Goal: Task Accomplishment & Management: Use online tool/utility

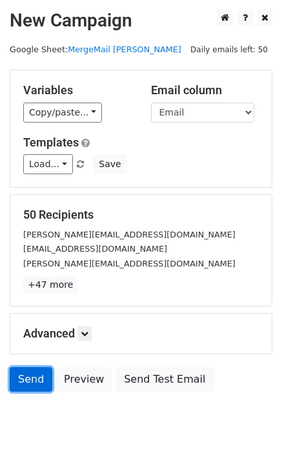
click at [25, 379] on link "Send" at bounding box center [31, 379] width 43 height 25
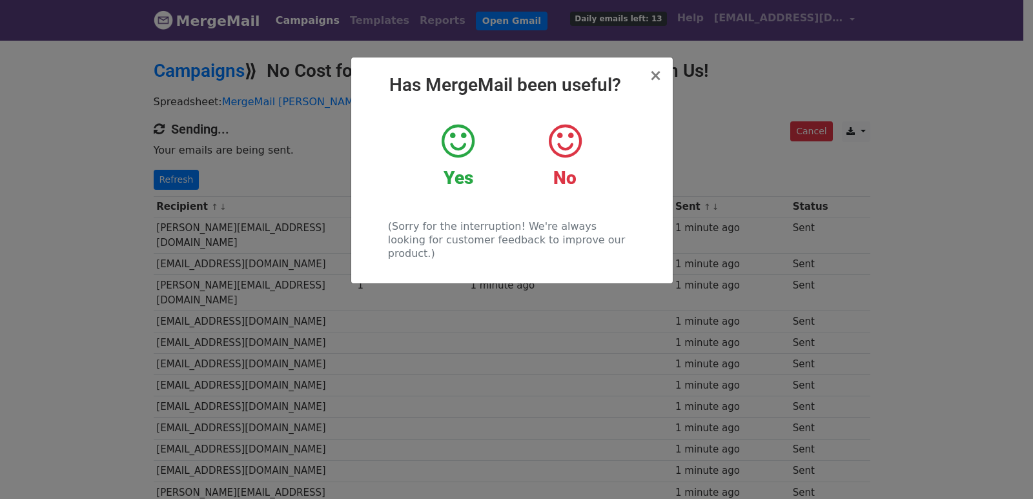
click at [186, 183] on div "× Has MergeMail been useful? Yes No (Sorry for the interruption! We're always l…" at bounding box center [516, 269] width 1033 height 460
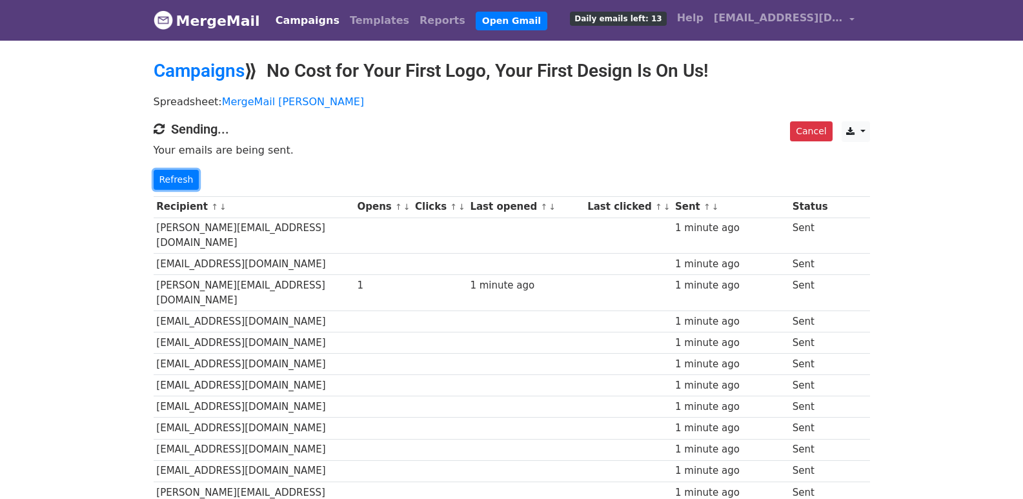
click at [186, 183] on link "Refresh" at bounding box center [177, 180] width 46 height 20
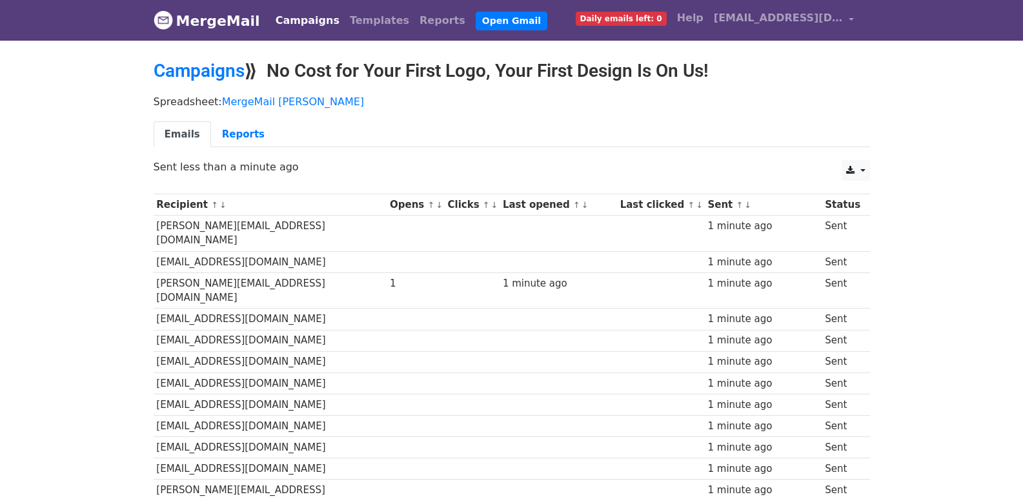
scroll to position [898, 0]
